Goal: Transaction & Acquisition: Obtain resource

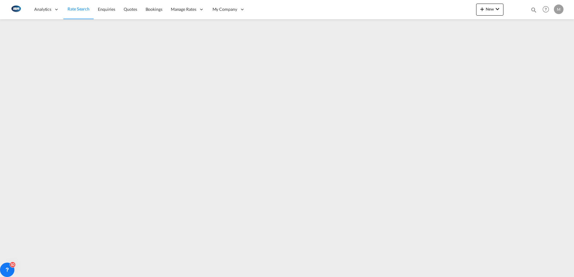
click at [79, 9] on span "Rate Search" at bounding box center [79, 8] width 22 height 5
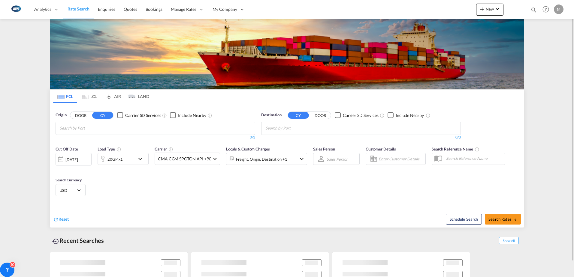
click at [92, 97] on md-tab-item "LCL" at bounding box center [89, 96] width 24 height 13
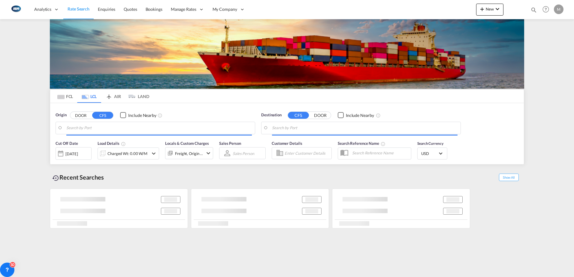
type input "DK-8541, Balle, [GEOGRAPHIC_DATA][PERSON_NAME][GEOGRAPHIC_DATA], [GEOGRAPHIC_DA…"
type input "Rio Haina, [GEOGRAPHIC_DATA]"
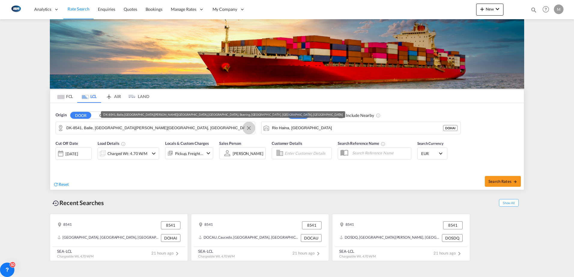
click at [250, 128] on md-icon "Clear Input" at bounding box center [248, 128] width 7 height 7
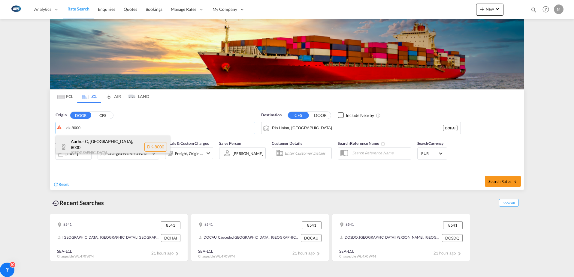
click at [75, 141] on div "[GEOGRAPHIC_DATA], [GEOGRAPHIC_DATA] , 8000 Denmark DK-8000" at bounding box center [113, 147] width 114 height 23
type input "DK-8000, [GEOGRAPHIC_DATA], [GEOGRAPHIC_DATA]"
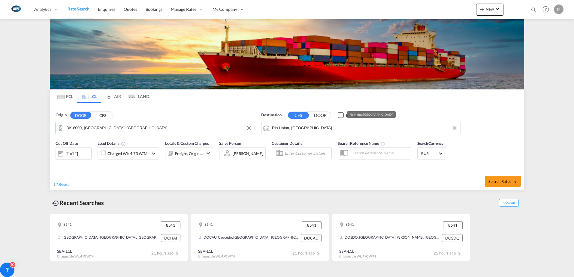
click at [350, 127] on input "Rio Haina, [GEOGRAPHIC_DATA]" at bounding box center [364, 128] width 185 height 9
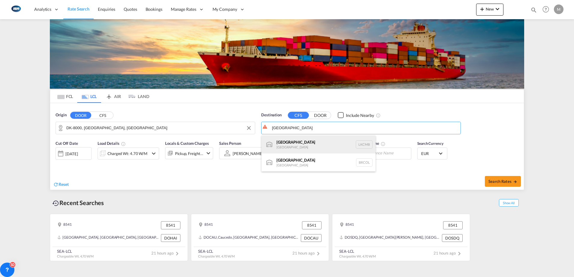
click at [317, 145] on div "Colombo [GEOGRAPHIC_DATA] LKCMB" at bounding box center [318, 145] width 114 height 18
type input "Colombo, LKCMB"
click at [114, 152] on div "Charged Wt: 4.70 W/M" at bounding box center [127, 153] width 40 height 8
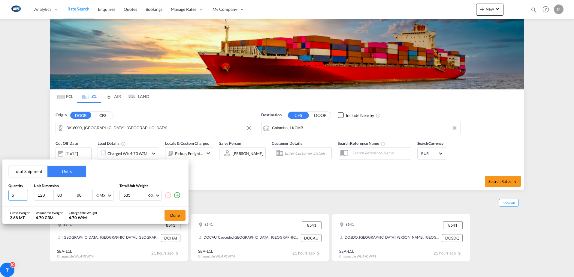
drag, startPoint x: 18, startPoint y: 197, endPoint x: -10, endPoint y: 195, distance: 28.3
click at [0, 195] on html "Analytics Reports Dashboard Rate Search Enquiries Quotes" at bounding box center [287, 138] width 574 height 277
type input "1"
type input "300"
type input "50"
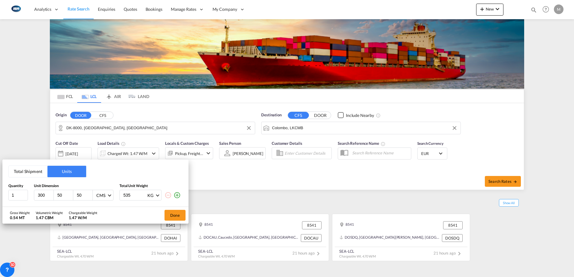
type input "50"
type input "1150"
click at [175, 215] on button "Done" at bounding box center [174, 215] width 21 height 11
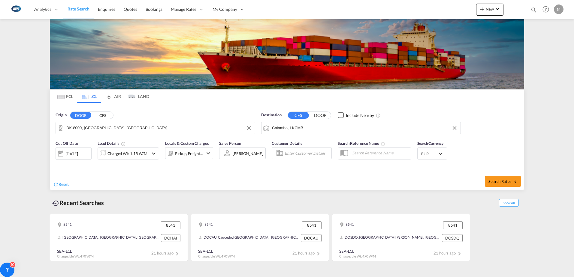
click at [434, 153] on span "EUR" at bounding box center [429, 153] width 17 height 5
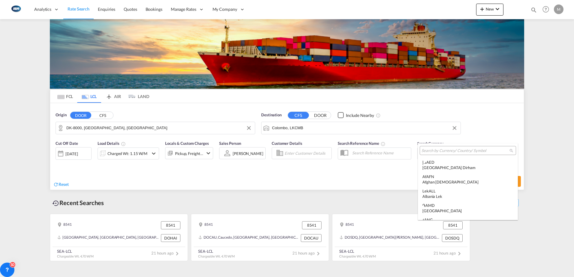
scroll to position [602, 0]
click at [439, 151] on input "search" at bounding box center [465, 150] width 88 height 5
click at [514, 130] on md-backdrop at bounding box center [287, 138] width 574 height 277
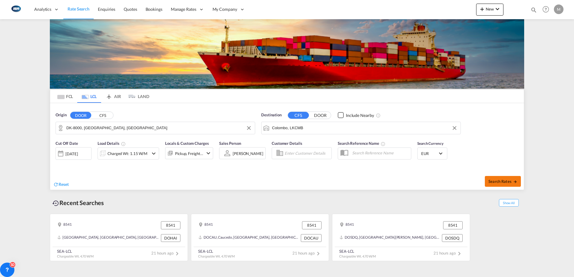
click at [506, 179] on span "Search Rates" at bounding box center [502, 181] width 29 height 5
type input "8000 to LKCMB / [DATE]"
